Goal: Task Accomplishment & Management: Complete application form

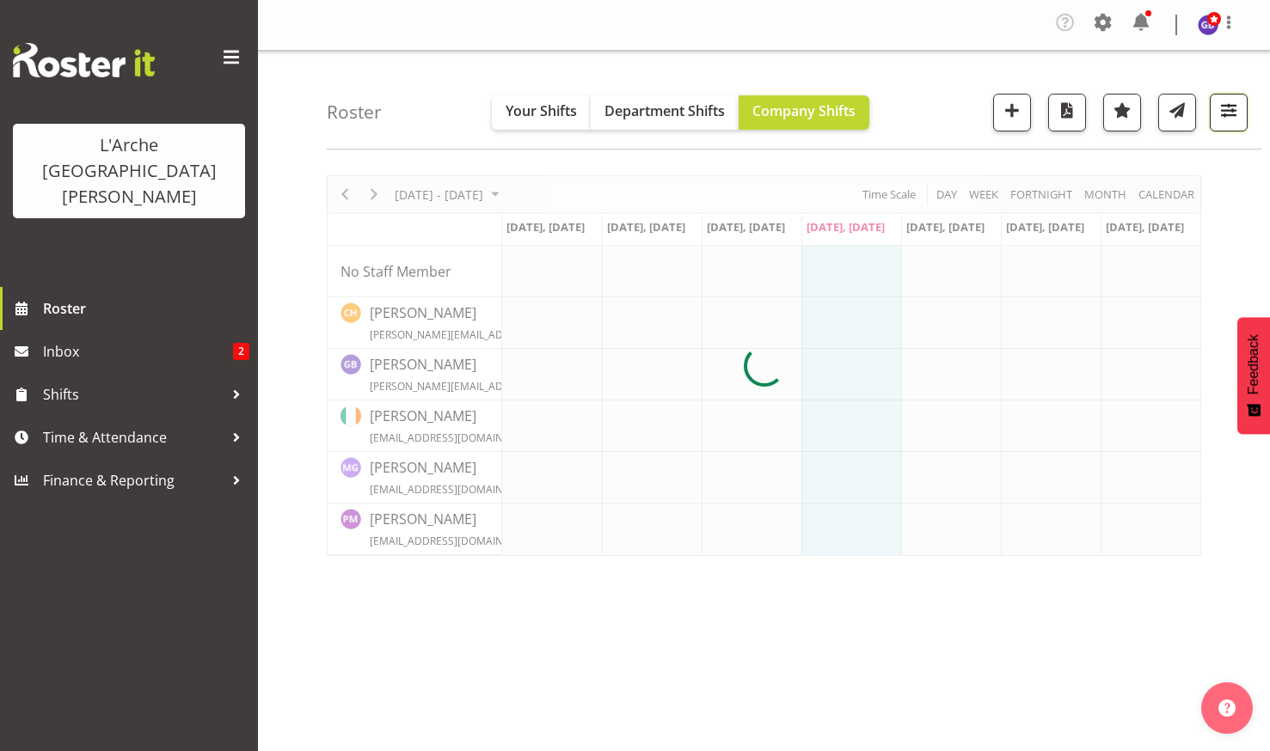
click at [1227, 108] on span "button" at bounding box center [1228, 110] width 22 height 22
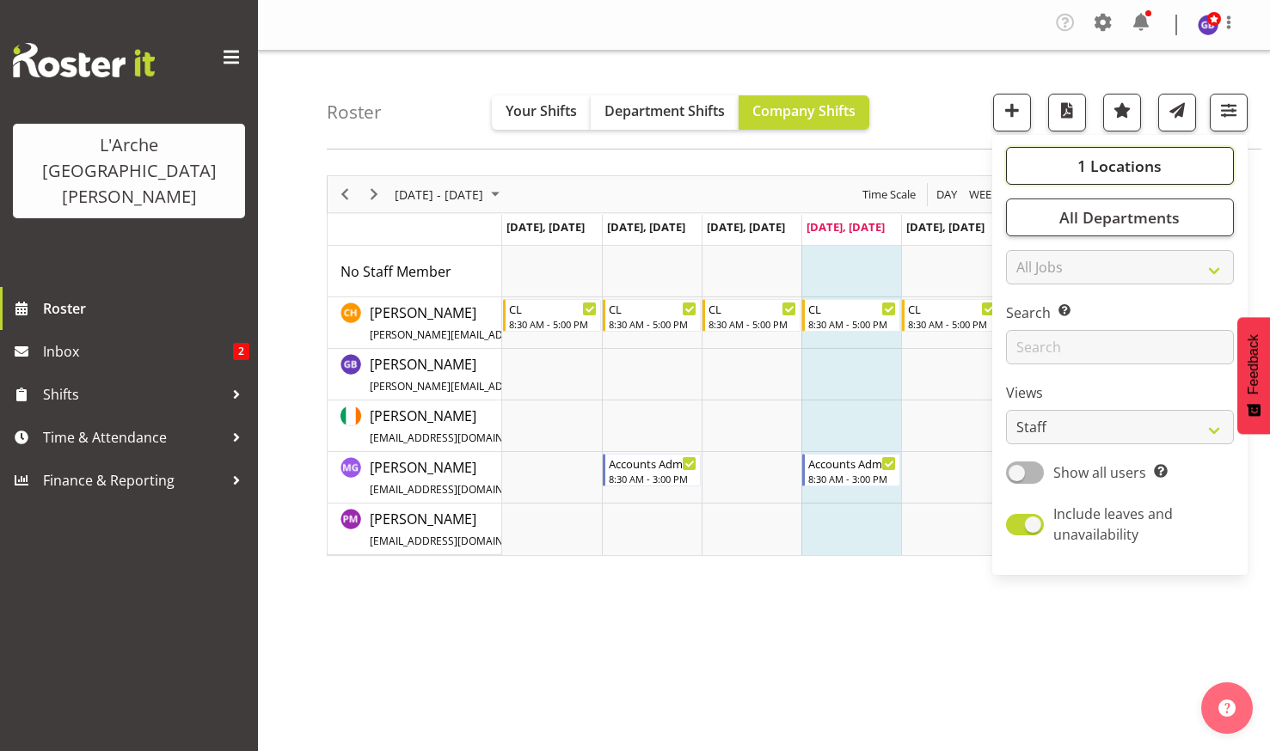
drag, startPoint x: 1101, startPoint y: 161, endPoint x: 1141, endPoint y: 157, distance: 39.7
click at [1104, 161] on span "1 Locations" at bounding box center [1119, 166] width 84 height 21
click at [1025, 351] on span at bounding box center [1026, 353] width 14 height 14
click at [1025, 351] on input "65a" at bounding box center [1024, 353] width 11 height 11
checkbox input "true"
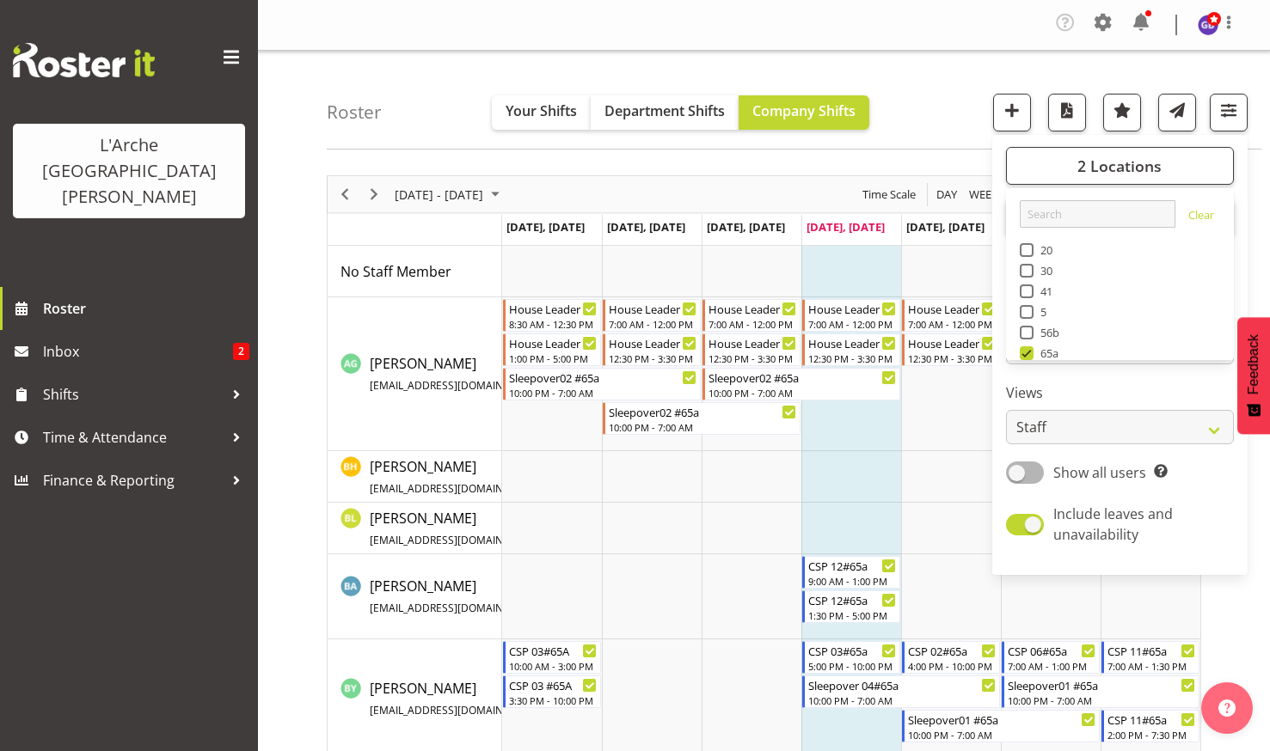
click at [963, 77] on div "Roster Your Shifts Department Shifts Company Shifts 2 Locations Clear 20 30 41 …" at bounding box center [794, 100] width 934 height 99
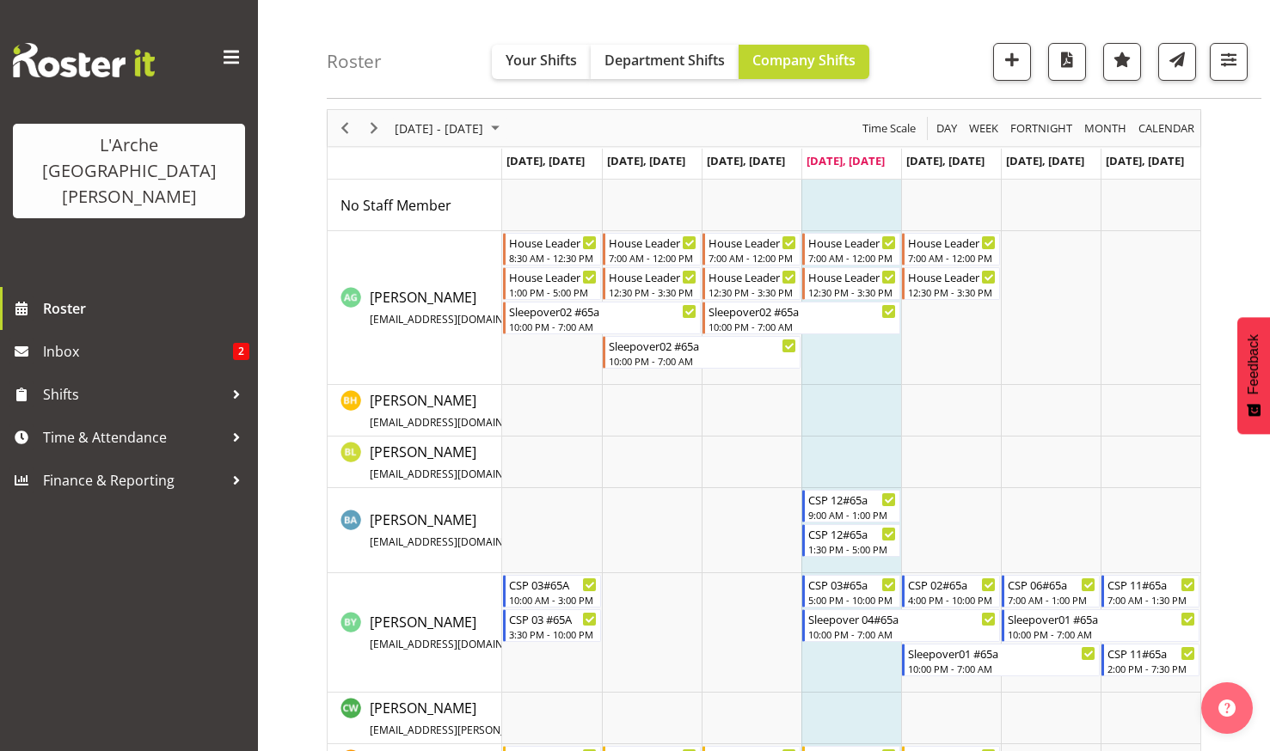
scroll to position [86, 0]
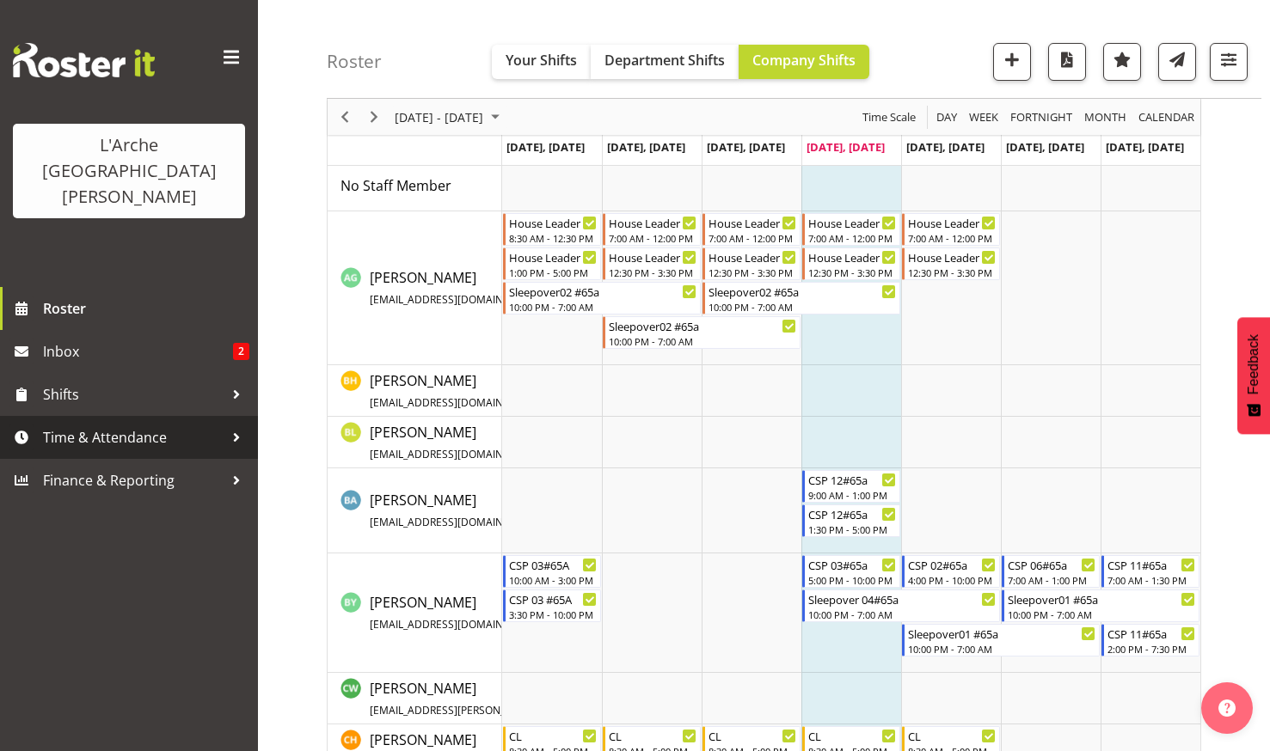
click at [90, 425] on span "Time & Attendance" at bounding box center [133, 438] width 181 height 26
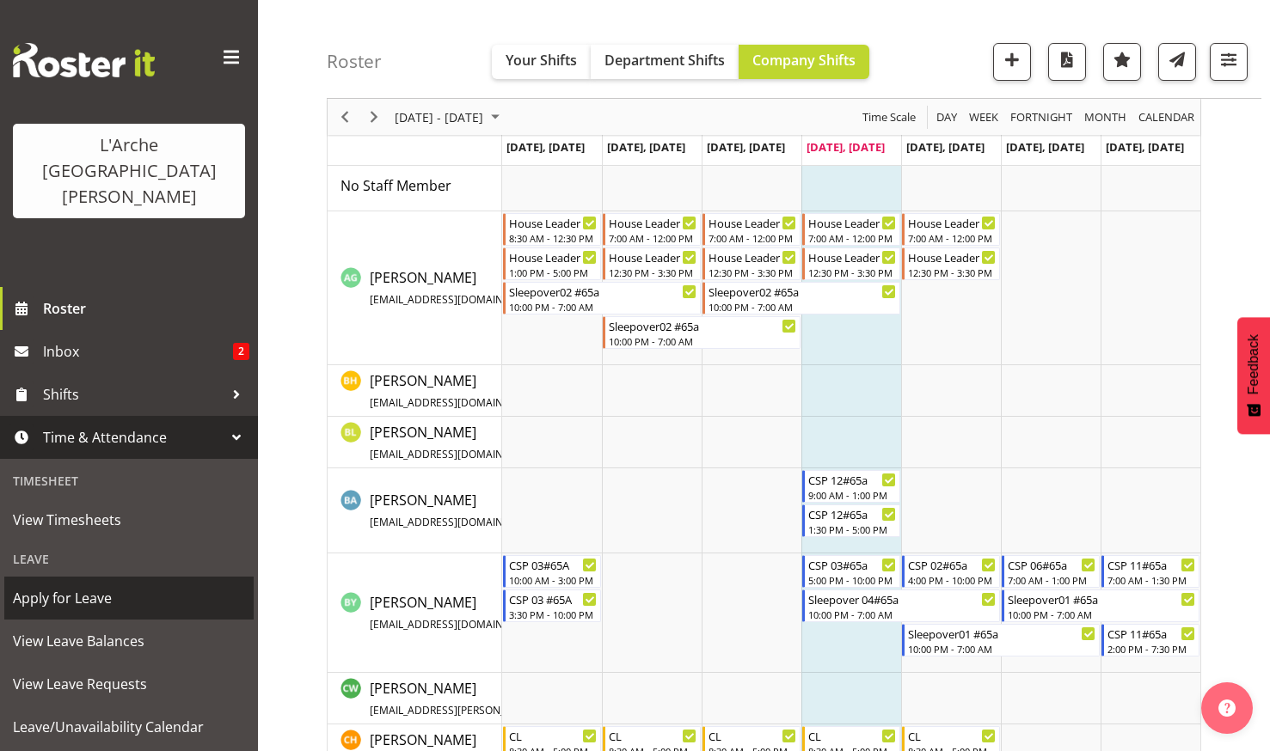
click at [61, 585] on span "Apply for Leave" at bounding box center [129, 598] width 232 height 26
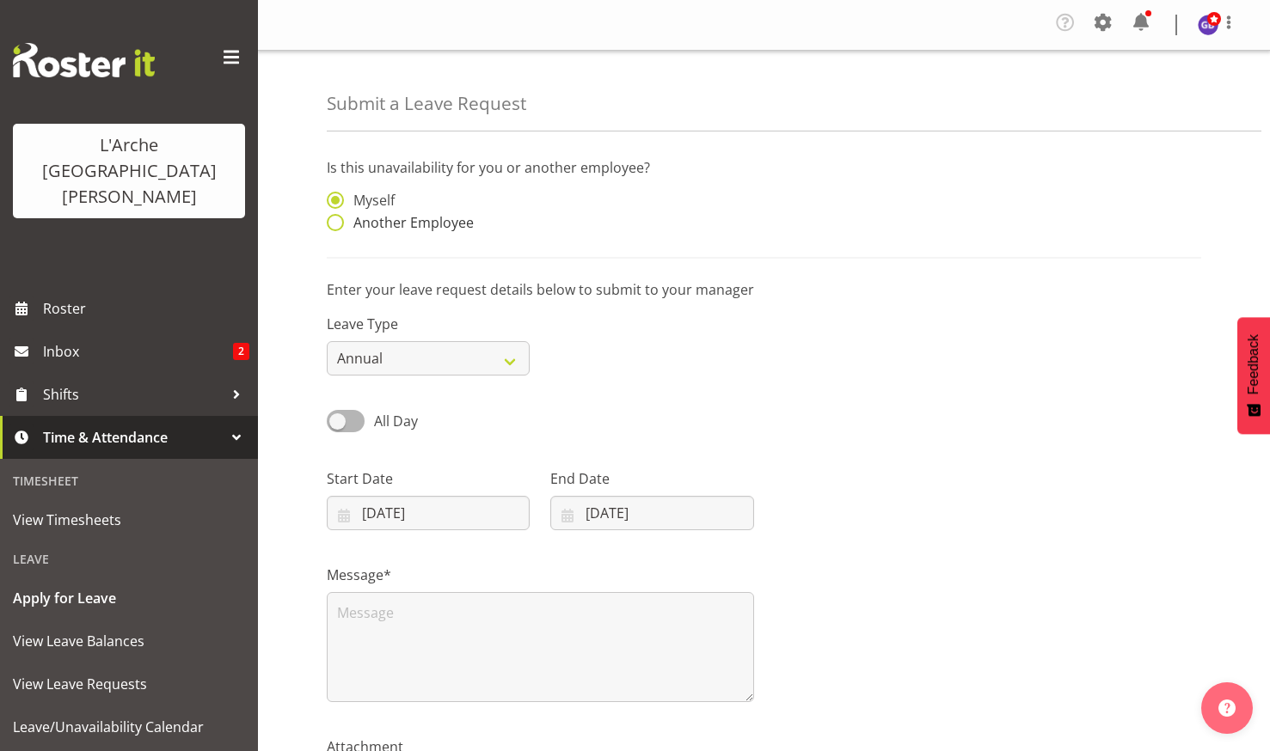
click at [334, 217] on span at bounding box center [335, 222] width 17 height 17
click at [334, 217] on input "Another Employee" at bounding box center [332, 222] width 11 height 11
radio input "true"
drag, startPoint x: 565, startPoint y: 206, endPoint x: 656, endPoint y: 231, distance: 94.5
click at [566, 205] on input "text" at bounding box center [651, 209] width 203 height 34
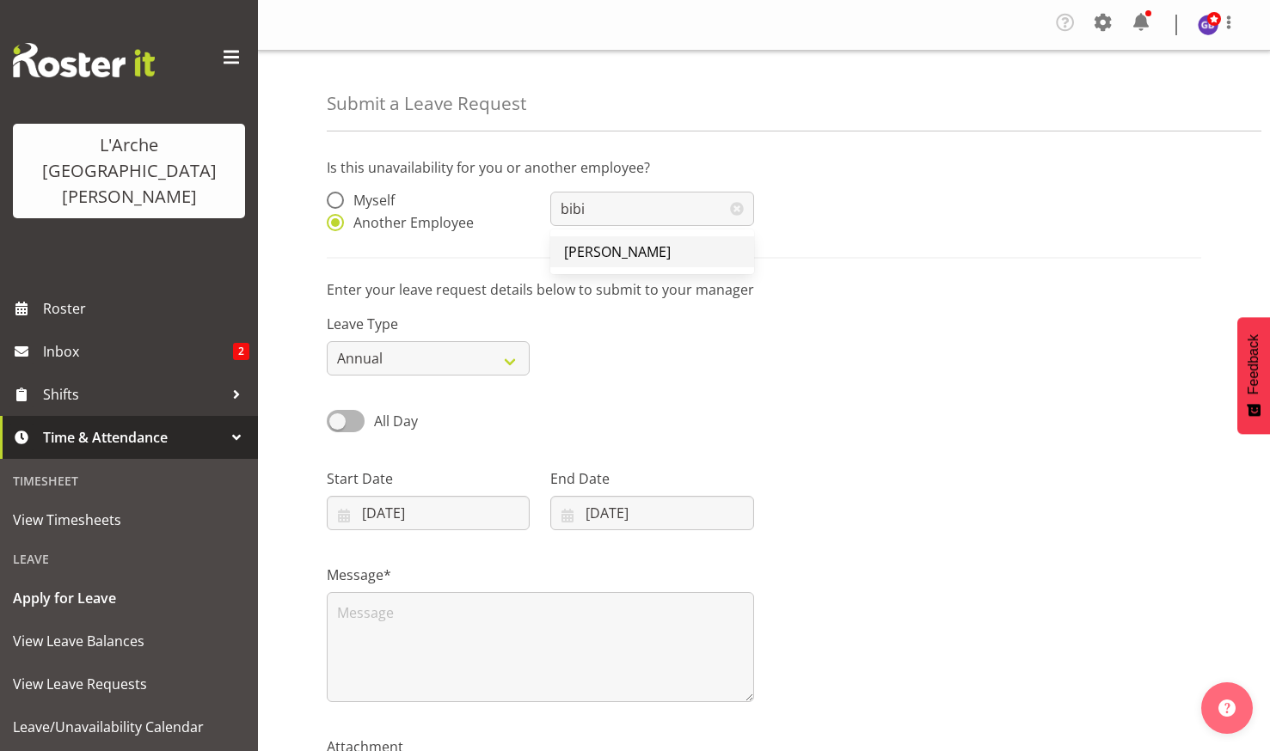
click at [595, 247] on span "[PERSON_NAME]" at bounding box center [617, 251] width 107 height 19
type input "[PERSON_NAME]"
click at [509, 357] on select "Annual Sick Leave Without Pay Bereavement Domestic Violence Parental Jury Servi…" at bounding box center [428, 358] width 203 height 34
select select "Sick"
click at [327, 341] on select "Annual Sick Leave Without Pay Bereavement Domestic Violence Parental Jury Servi…" at bounding box center [428, 358] width 203 height 34
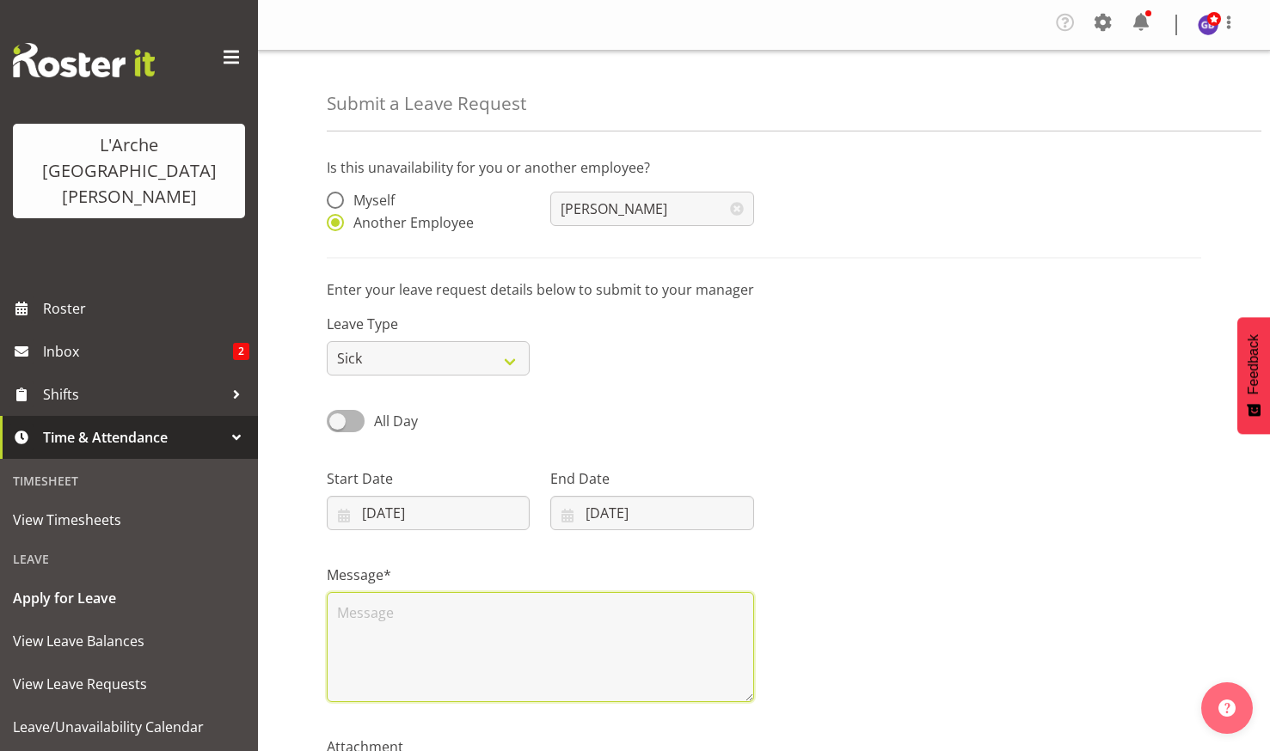
drag, startPoint x: 347, startPoint y: 618, endPoint x: 357, endPoint y: 616, distance: 9.6
click at [347, 617] on textarea at bounding box center [540, 647] width 427 height 110
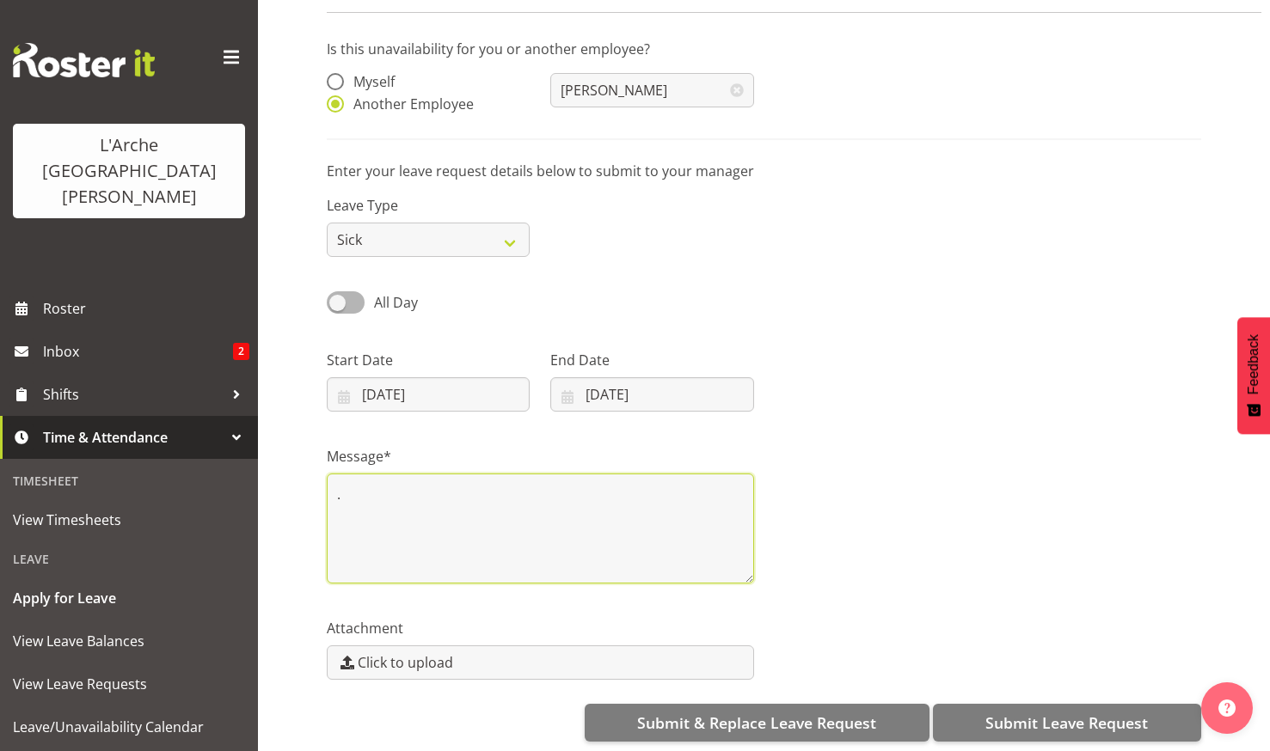
scroll to position [135, 0]
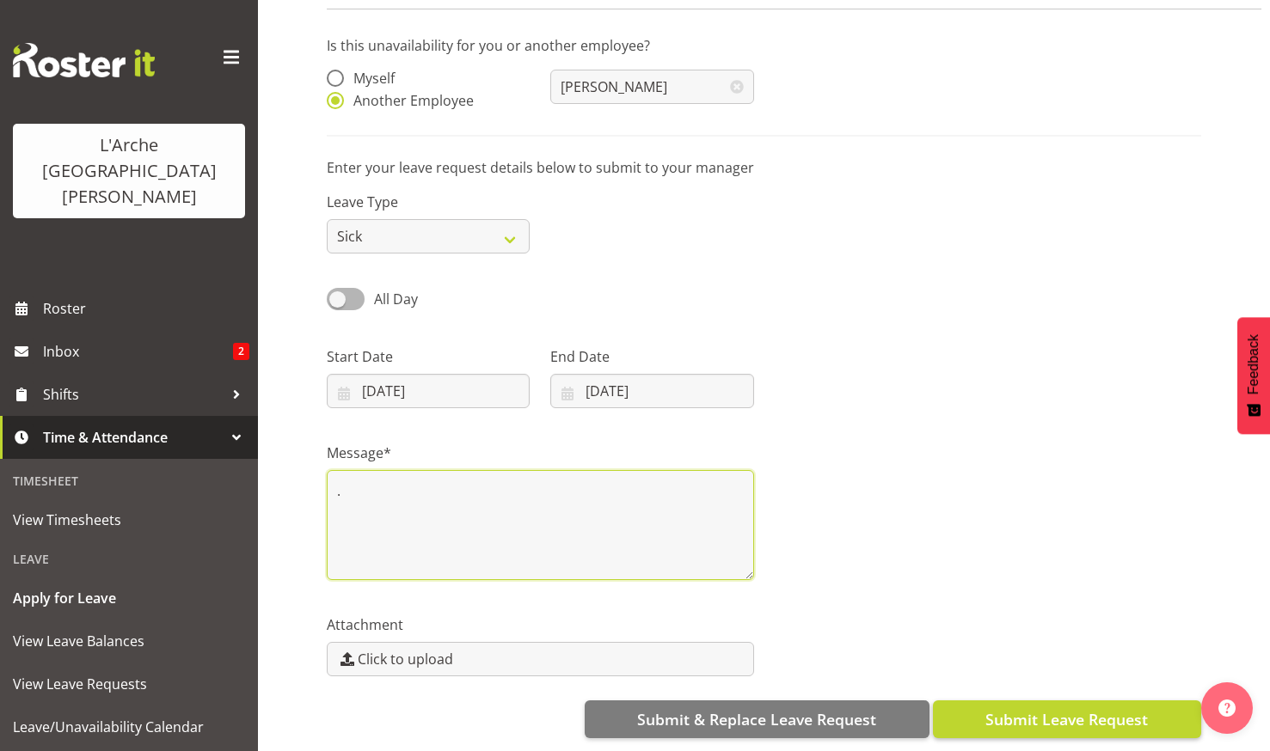
type textarea "."
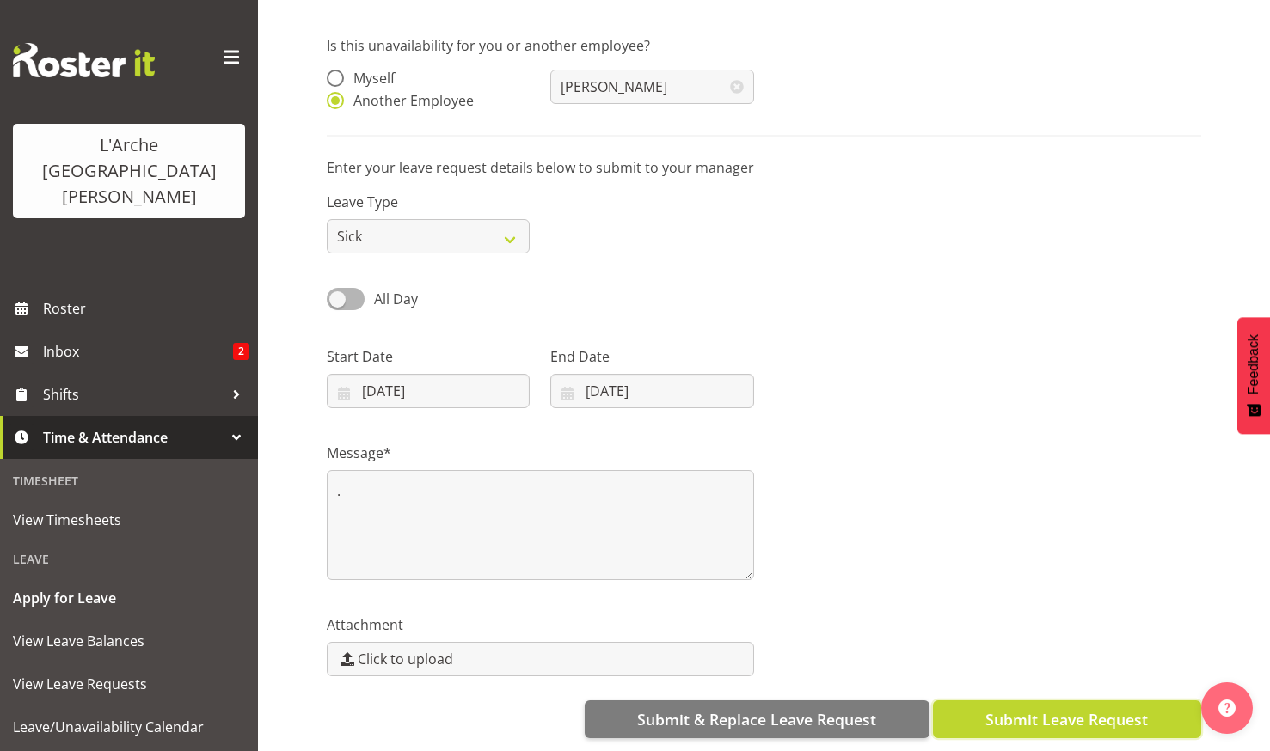
click at [1031, 701] on button "Submit Leave Request" at bounding box center [1067, 720] width 268 height 38
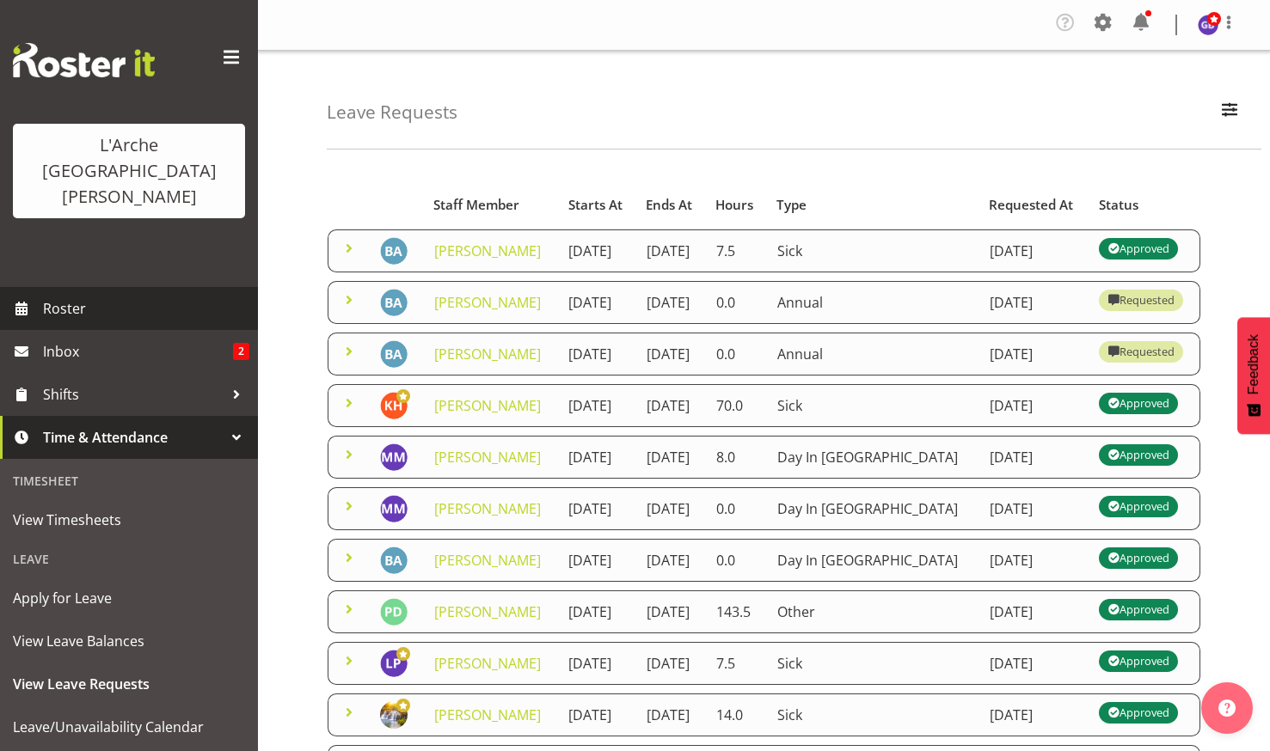
click at [70, 296] on span "Roster" at bounding box center [146, 309] width 206 height 26
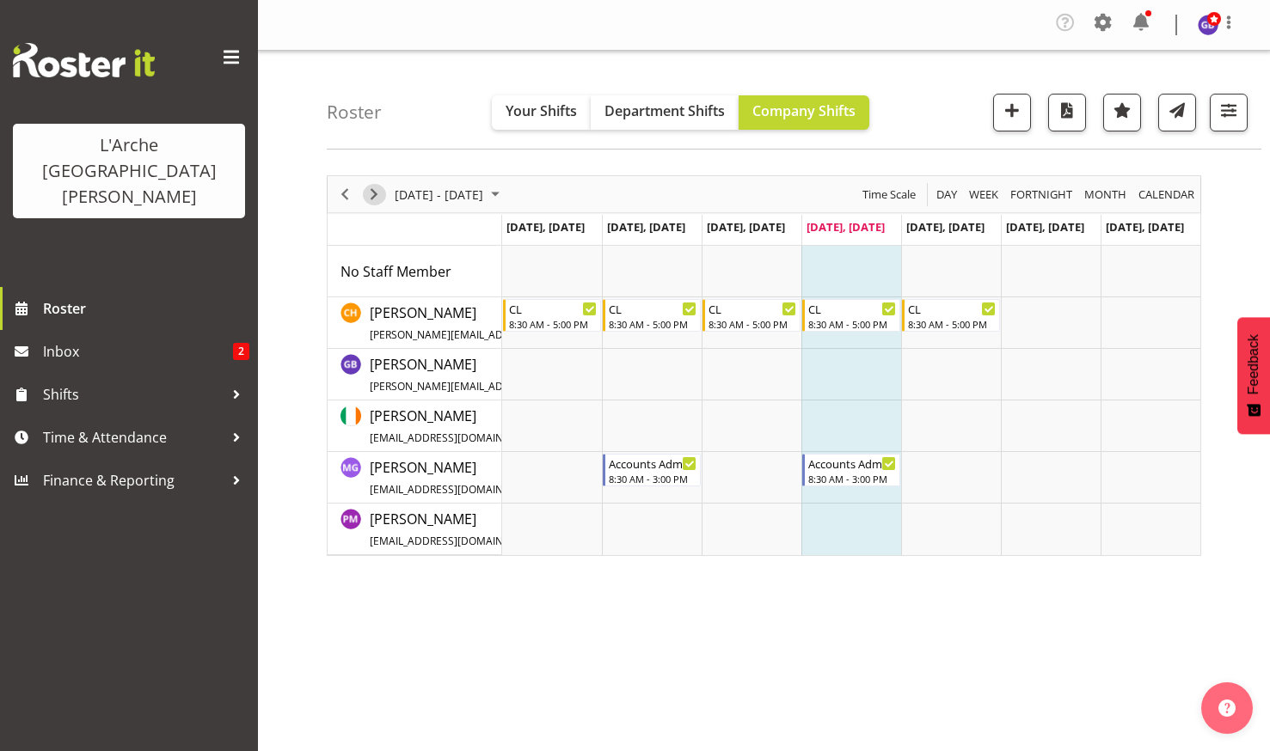
click at [374, 187] on span "Next" at bounding box center [374, 194] width 21 height 21
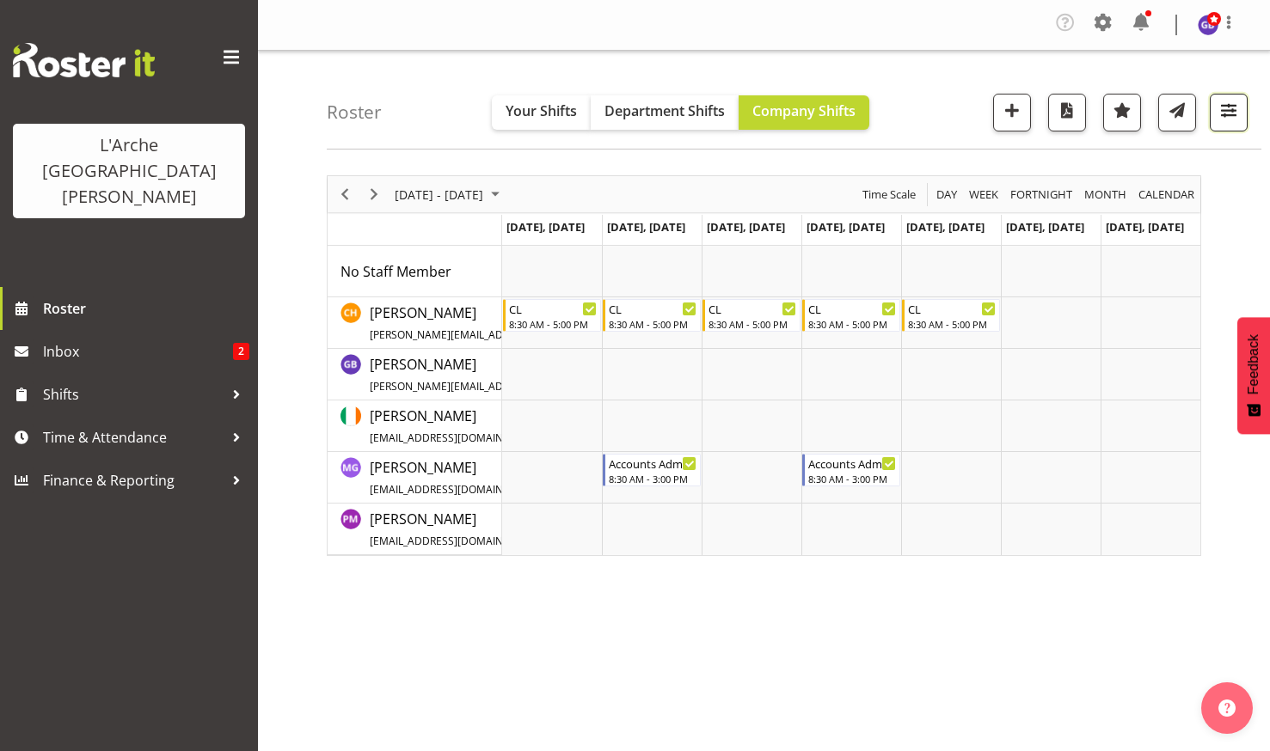
click at [1221, 104] on span "button" at bounding box center [1228, 110] width 22 height 22
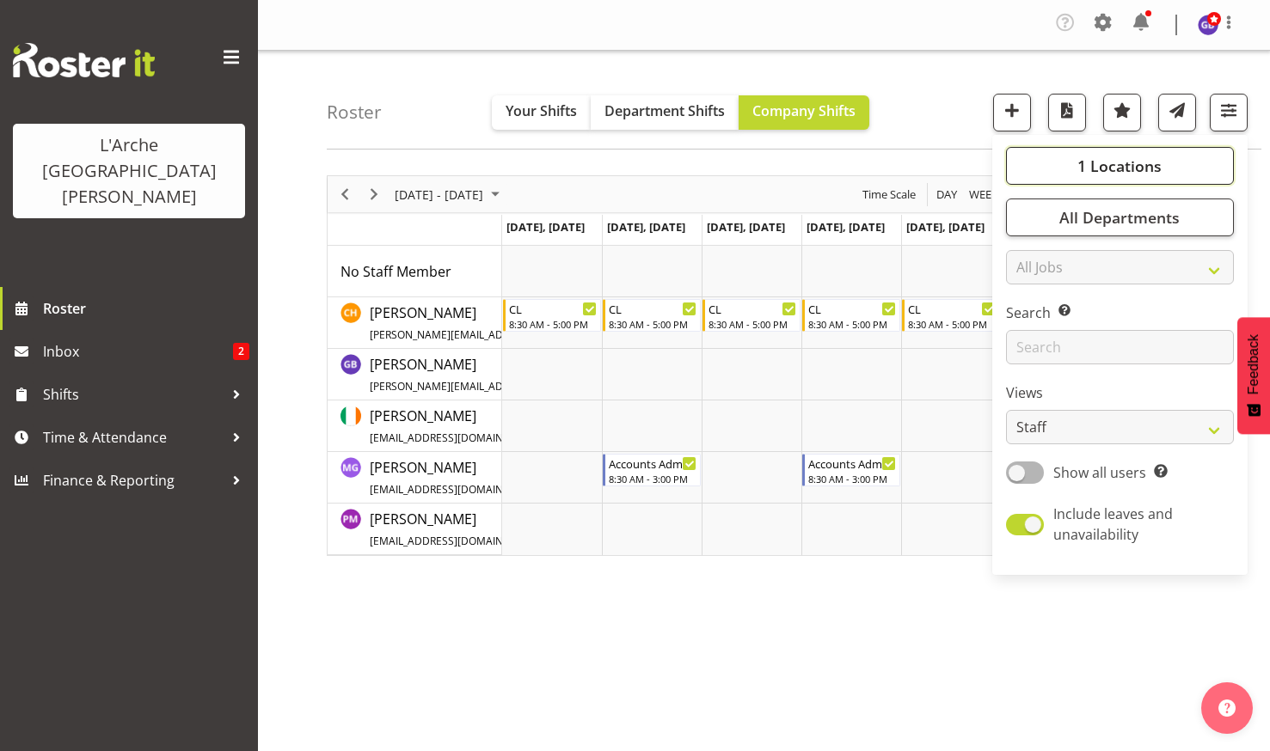
click at [1111, 160] on span "1 Locations" at bounding box center [1119, 166] width 84 height 21
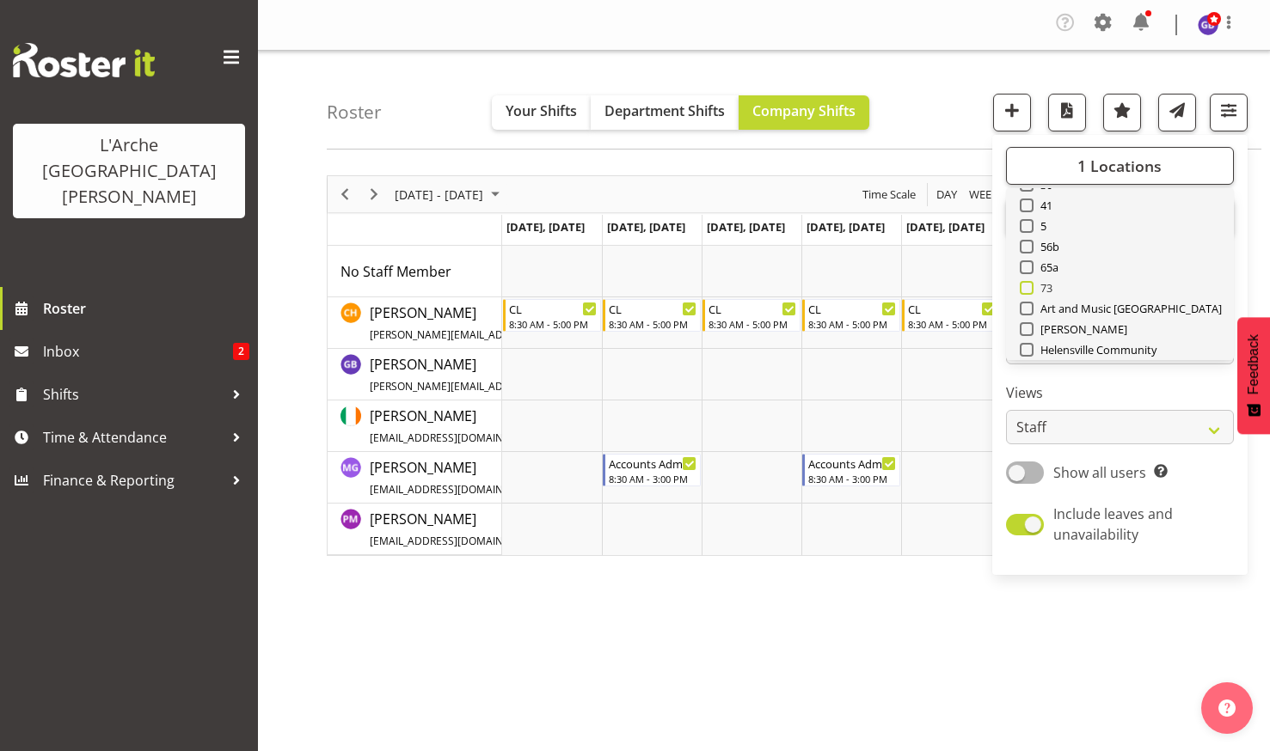
click at [1027, 285] on span at bounding box center [1026, 288] width 14 height 14
click at [1027, 285] on input "73" at bounding box center [1024, 288] width 11 height 11
checkbox input "true"
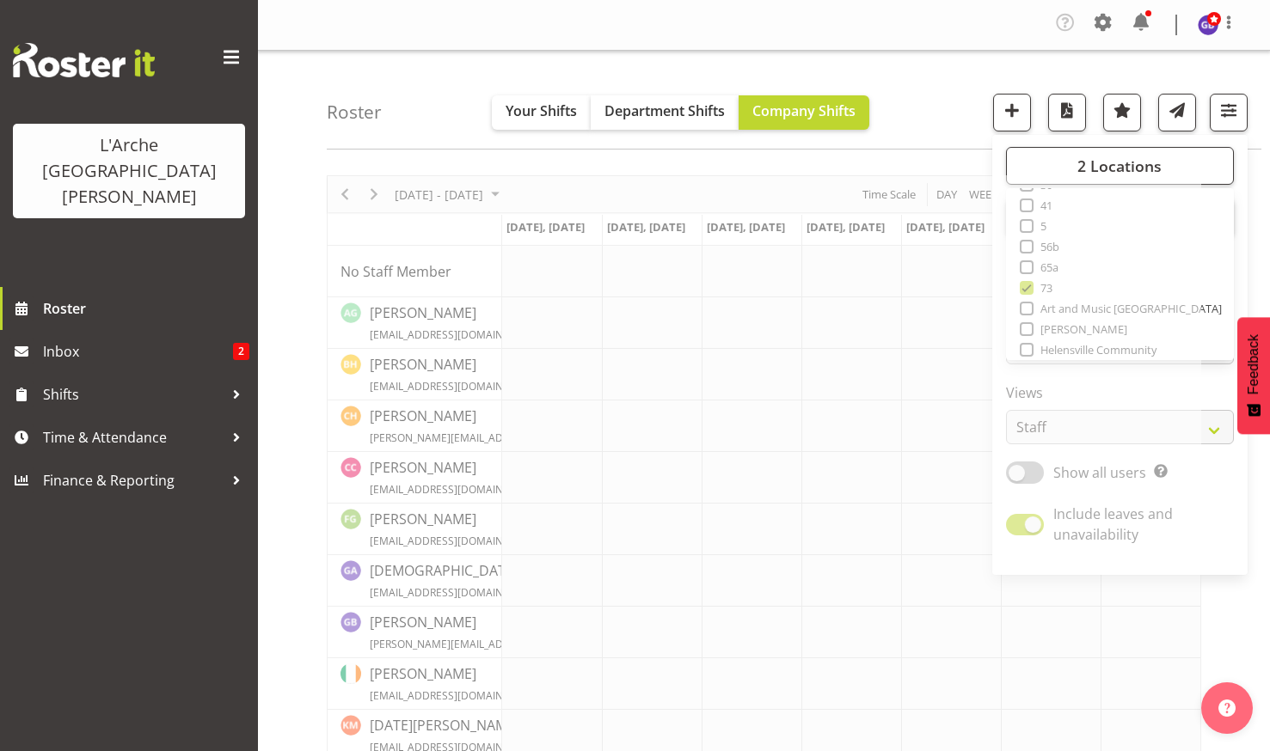
click at [916, 70] on div "Roster Your Shifts Department Shifts Company Shifts 2 Locations Clear 20 30 41 …" at bounding box center [794, 100] width 934 height 99
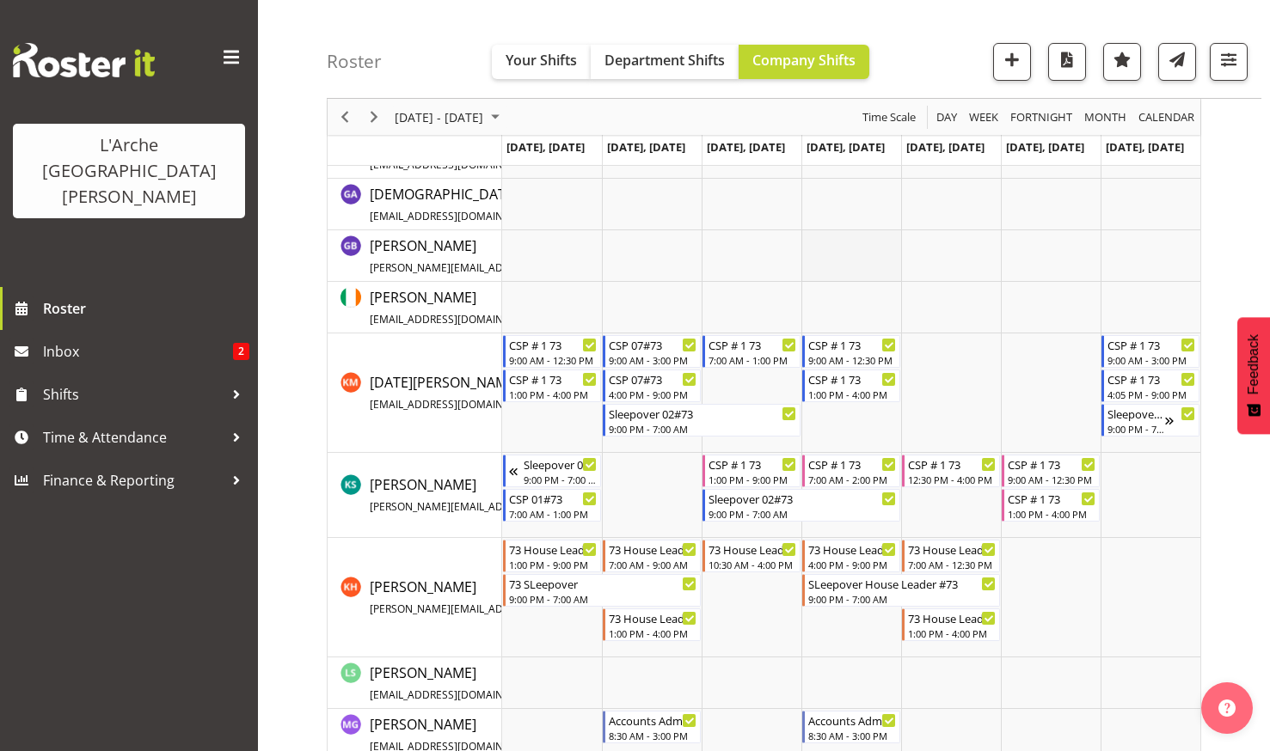
scroll to position [430, 0]
